Goal: Find contact information: Find contact information

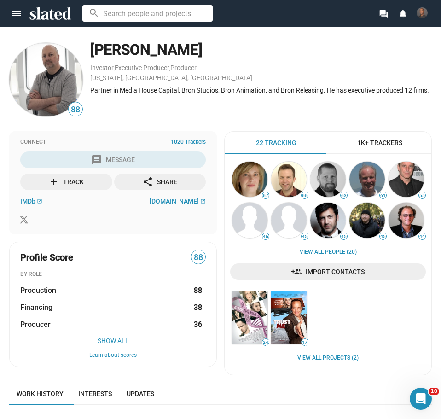
drag, startPoint x: 91, startPoint y: 51, endPoint x: 198, endPoint y: 50, distance: 106.4
click at [198, 50] on div "[PERSON_NAME]" at bounding box center [261, 50] width 342 height 20
copy div "[PERSON_NAME]"
click at [273, 72] on div "Investor , Executive Producer , Producer" at bounding box center [261, 68] width 342 height 9
drag, startPoint x: 120, startPoint y: 91, endPoint x: 179, endPoint y: 93, distance: 59.0
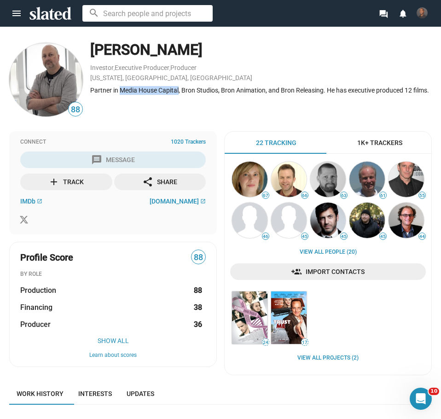
click at [179, 93] on div "Partner in Media House Capital, Bron Studios, Bron Animation, and Bron Releasin…" at bounding box center [261, 90] width 342 height 9
click at [244, 179] on img at bounding box center [249, 179] width 35 height 35
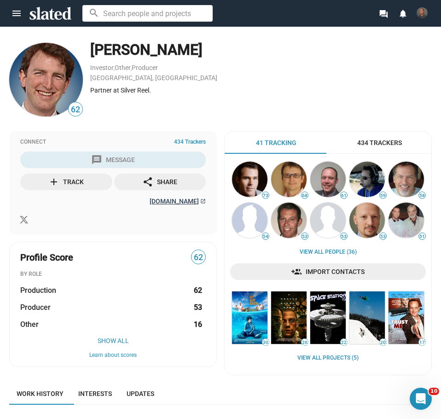
click at [161, 202] on span "silver-reel.com" at bounding box center [174, 201] width 49 height 7
